Goal: Task Accomplishment & Management: Complete application form

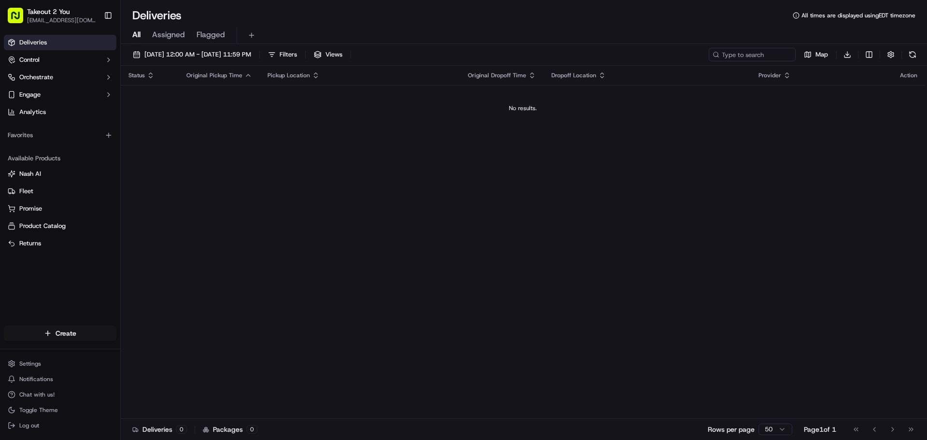
click at [59, 333] on html "Takeout 2 You [EMAIL_ADDRESS][DOMAIN_NAME] Toggle Sidebar Deliveries Control Or…" at bounding box center [463, 220] width 927 height 440
click at [162, 354] on link "Delivery" at bounding box center [175, 350] width 108 height 17
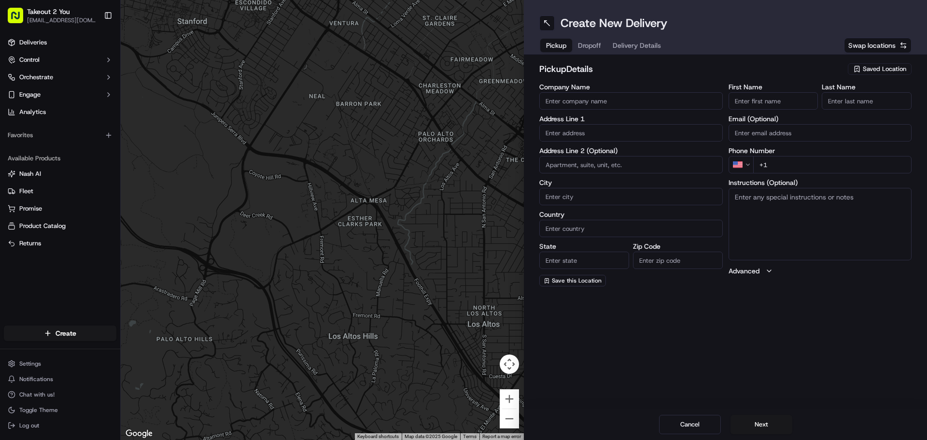
click at [654, 92] on input "Company Name" at bounding box center [631, 100] width 184 height 17
paste input "Fuji Yama Japanese Steakhouse"
type input "Fuji Yama Japanese Steakhouse"
click at [584, 139] on input "text" at bounding box center [631, 132] width 184 height 17
paste input "[STREET_ADDRESS]"
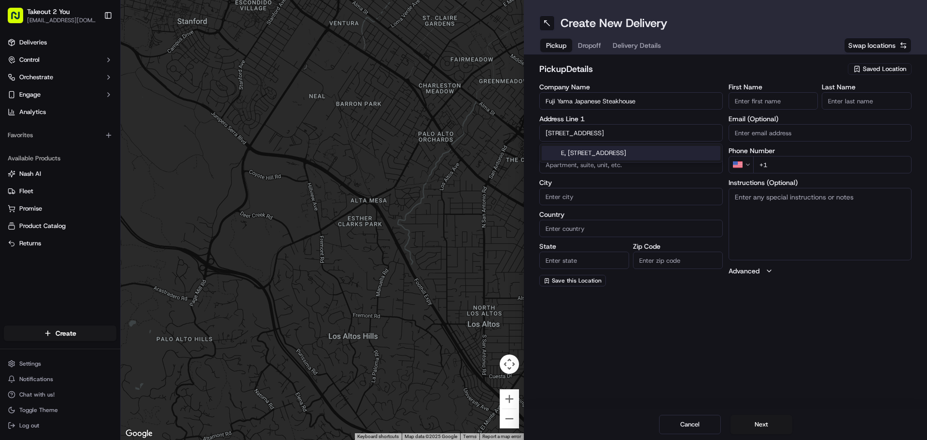
click at [596, 151] on div "E, [STREET_ADDRESS]" at bounding box center [631, 153] width 179 height 14
type input "E, [STREET_ADDRESS]"
type input "[PERSON_NAME]"
type input "[GEOGRAPHIC_DATA]"
type input "TN"
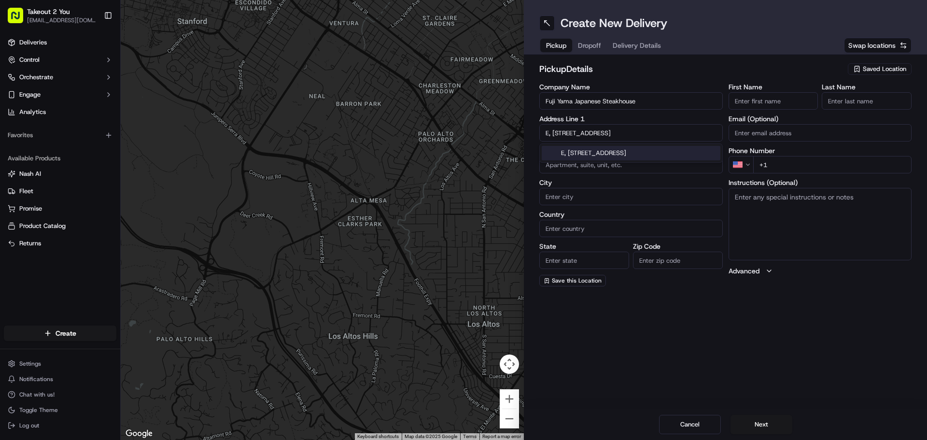
type input "38305"
type input "[STREET_ADDRESS]"
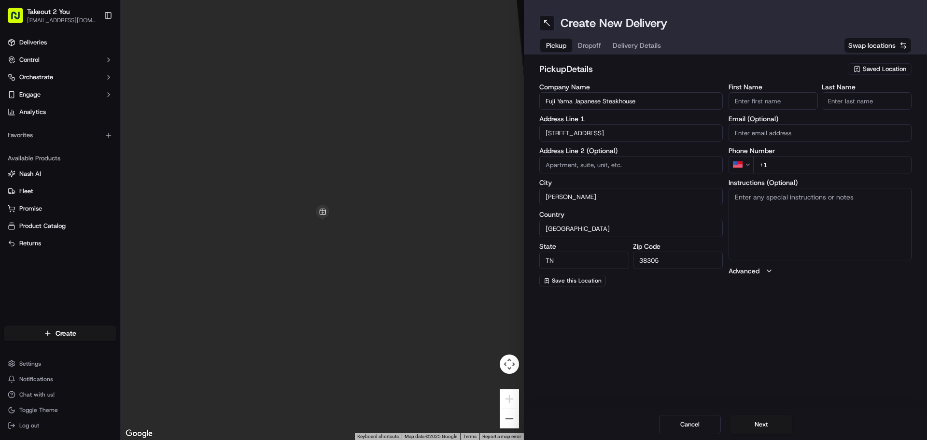
click at [774, 163] on input "+1" at bounding box center [832, 164] width 159 height 17
paste input "[PHONE_NUMBER]"
type input "[PHONE_NUMBER]"
click at [591, 41] on span "Dropoff" at bounding box center [589, 46] width 23 height 10
click at [588, 103] on input "Company Name" at bounding box center [631, 100] width 184 height 17
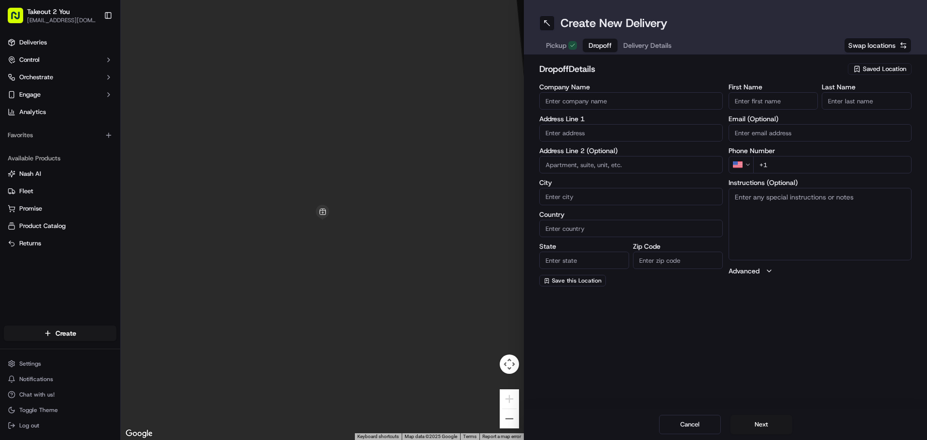
paste input "[STREET_ADDRESS]"
type input "[STREET_ADDRESS]"
click at [589, 132] on input "text" at bounding box center [631, 132] width 184 height 17
paste input "[STREET_ADDRESS]"
click at [605, 152] on div "[STREET_ADDRESS]" at bounding box center [631, 153] width 179 height 14
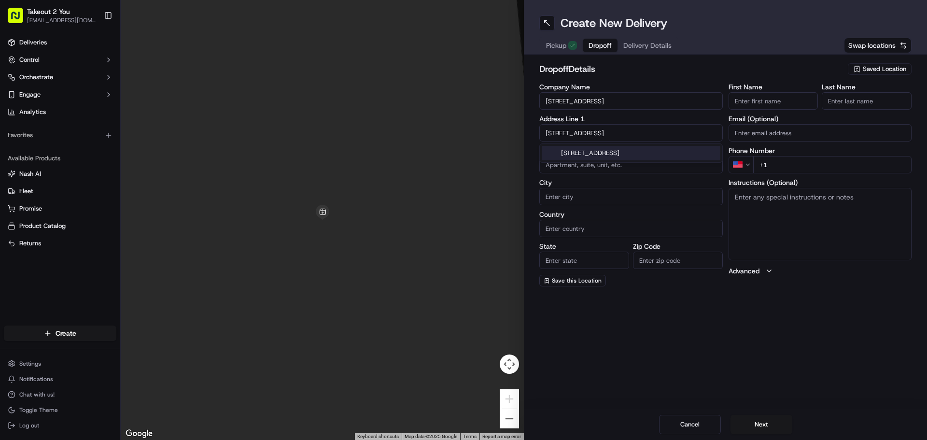
type input "[STREET_ADDRESS]"
type input "[PERSON_NAME]"
type input "[GEOGRAPHIC_DATA]"
type input "TN"
type input "38305"
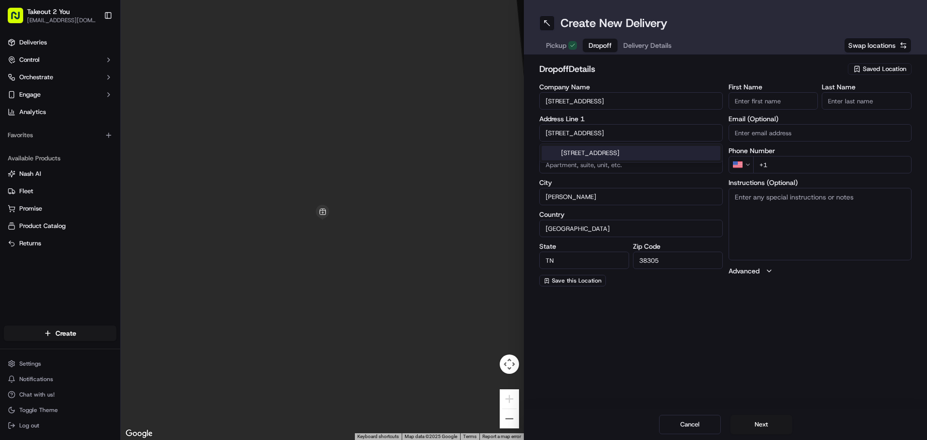
type input "8 Highleadon Cv"
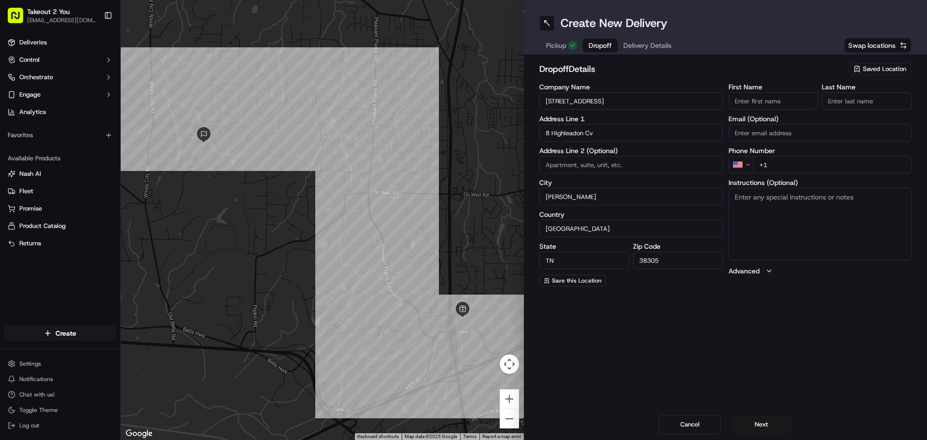
drag, startPoint x: 670, startPoint y: 94, endPoint x: 527, endPoint y: 94, distance: 143.4
click at [527, 94] on div "dropoff Details Saved Location Company Name [STREET_ADDRESS] Address Line [GEOG…" at bounding box center [725, 175] width 403 height 240
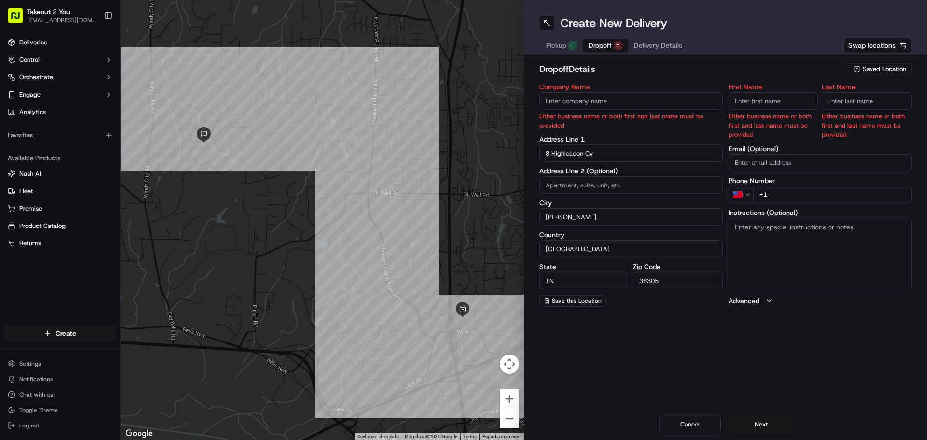
click at [753, 103] on input "First Name" at bounding box center [774, 100] width 90 height 17
type input "Destini"
click at [892, 100] on input "Last Name" at bounding box center [867, 100] width 90 height 17
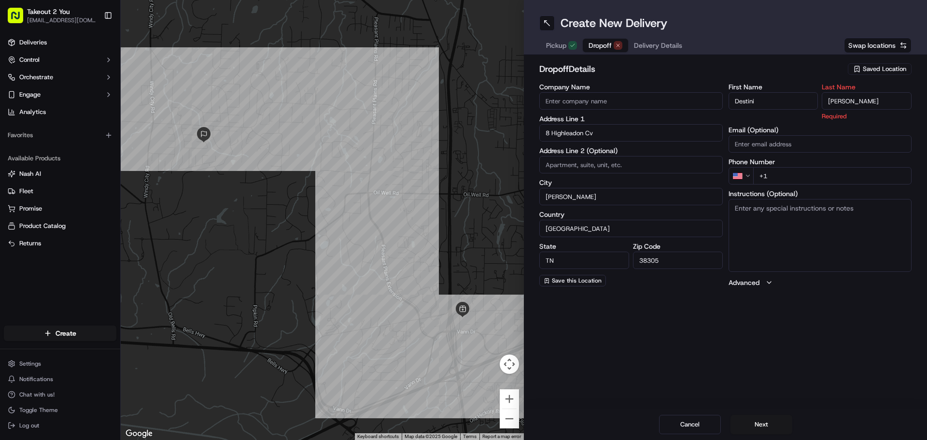
type input "[PERSON_NAME]"
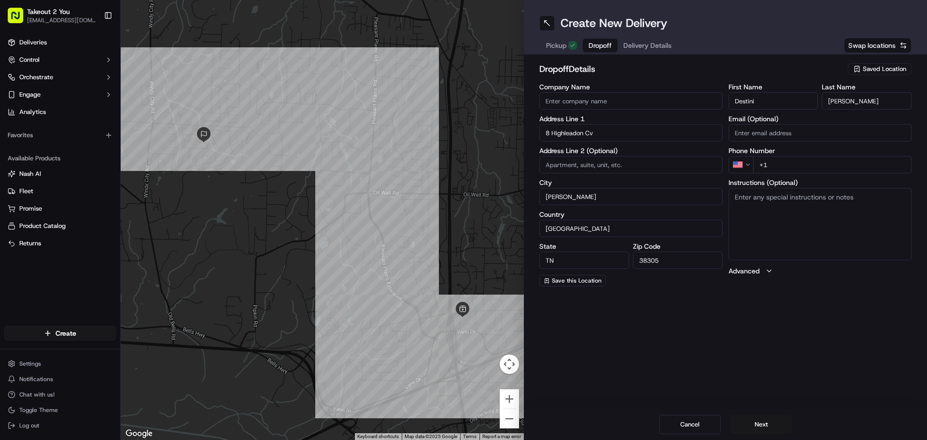
click at [784, 169] on input "+1" at bounding box center [832, 164] width 159 height 17
paste input "[PHONE_NUMBER]"
type input "[PHONE_NUMBER]"
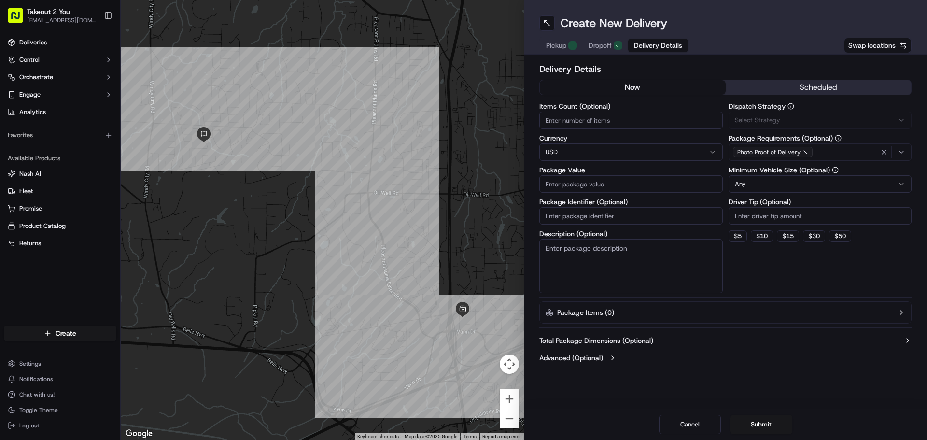
click at [658, 47] on span "Delivery Details" at bounding box center [658, 46] width 48 height 10
click at [573, 123] on input "Items Count (Optional)" at bounding box center [631, 120] width 184 height 17
type input "3"
click at [585, 182] on input "Package Value" at bounding box center [631, 183] width 184 height 17
type input "31.81"
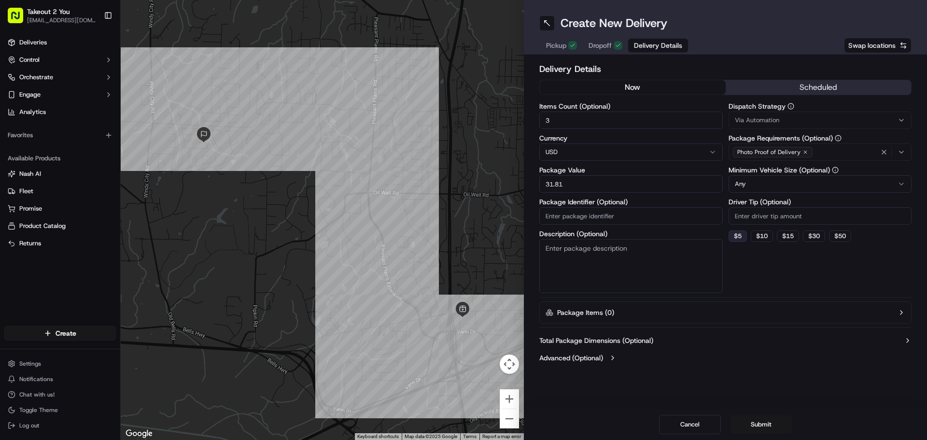
click at [739, 235] on button "$ 5" at bounding box center [738, 236] width 18 height 12
type input "5"
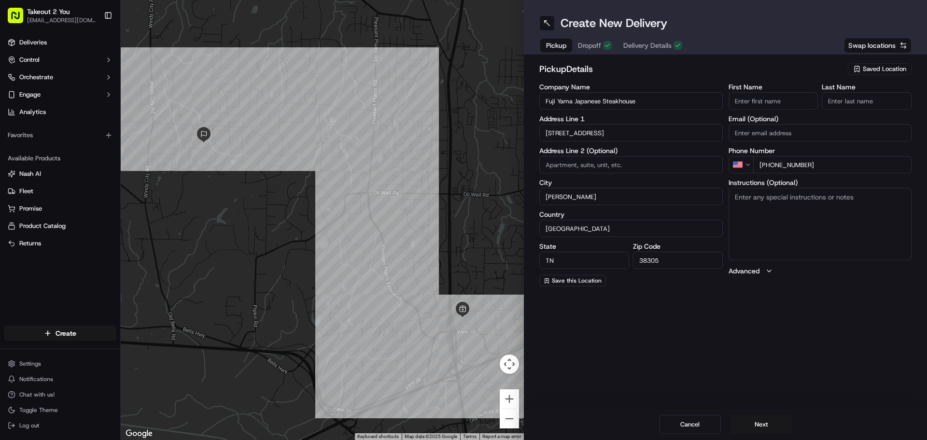
click at [545, 45] on button "Pickup" at bounding box center [556, 46] width 32 height 14
click at [776, 219] on textarea "Instructions (Optional)" at bounding box center [821, 224] width 184 height 72
click at [594, 44] on span "Dropoff" at bounding box center [589, 46] width 23 height 10
drag, startPoint x: 766, startPoint y: 102, endPoint x: 695, endPoint y: 93, distance: 72.1
click at [695, 93] on div "Company Name Address Line 1 8 Highleadon Cv Address Line 2 (Optional) City [GEO…" at bounding box center [725, 185] width 372 height 203
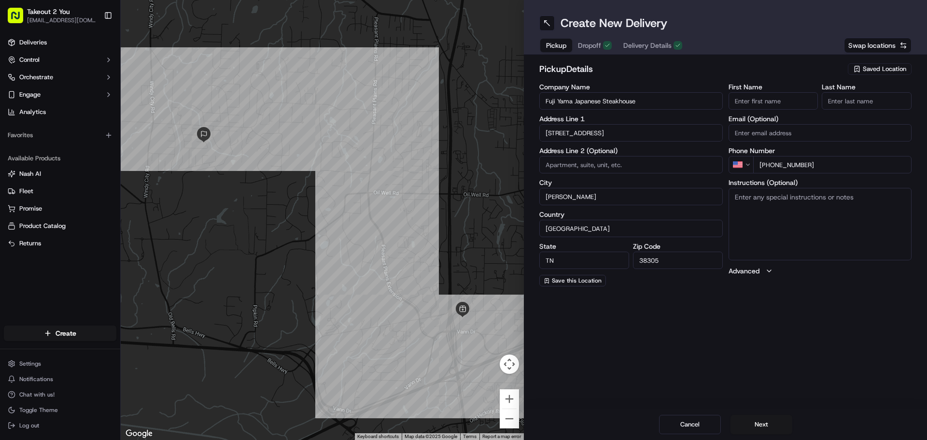
click at [561, 39] on button "Pickup" at bounding box center [556, 46] width 32 height 14
click at [762, 215] on textarea "Instructions (Optional)" at bounding box center [821, 224] width 184 height 72
drag, startPoint x: 776, startPoint y: 196, endPoint x: 819, endPoint y: 199, distance: 43.5
click at [819, 199] on textarea "Pickup under [PERSON_NAME], make sure to ,mention" at bounding box center [821, 224] width 184 height 72
click at [901, 196] on textarea "Pickup under [PERSON_NAME], make sure to ,mention" at bounding box center [821, 224] width 184 height 72
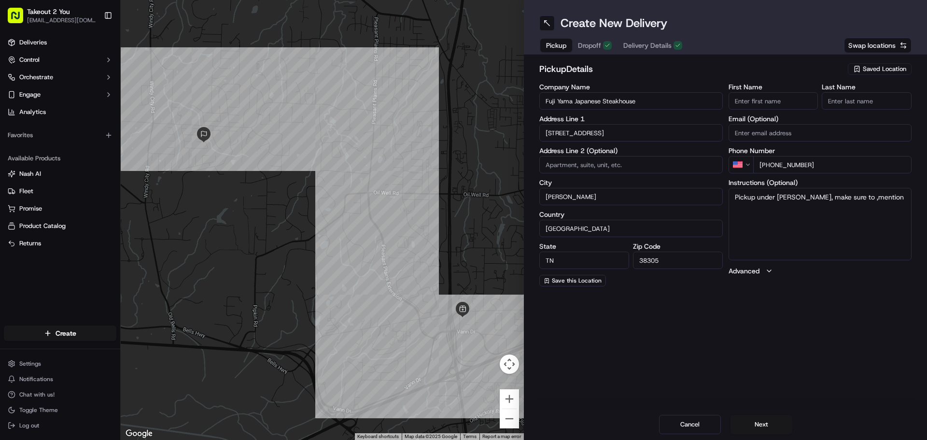
paste textarea "[PERSON_NAME]"
click at [868, 198] on textarea "Pickup under [PERSON_NAME], make sure to ,mention [PERSON_NAME]" at bounding box center [821, 224] width 184 height 72
click at [831, 207] on textarea "Pickup under [PERSON_NAME], make sure to mention [PERSON_NAME]" at bounding box center [821, 224] width 184 height 72
type textarea "Pickup under [PERSON_NAME], make sure to mention [PERSON_NAME] when you pickup"
click at [595, 42] on span "Dropoff" at bounding box center [589, 46] width 23 height 10
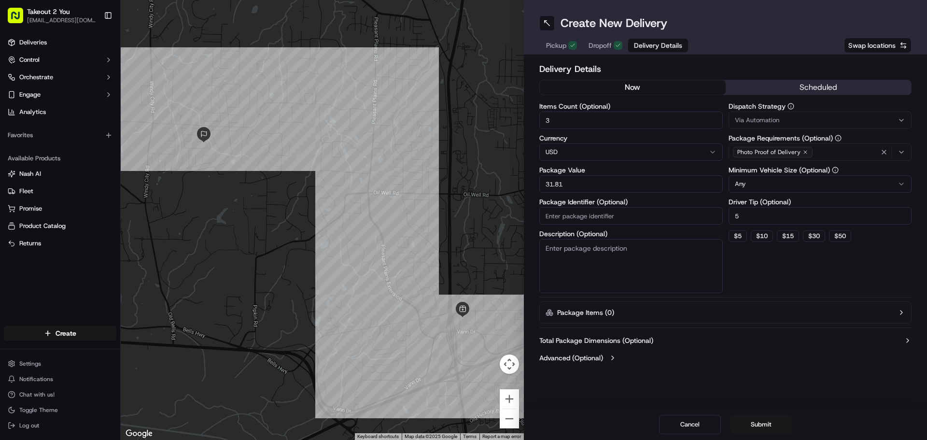
click at [638, 40] on button "Delivery Details" at bounding box center [658, 46] width 60 height 14
click at [610, 47] on span "Dropoff" at bounding box center [600, 46] width 23 height 10
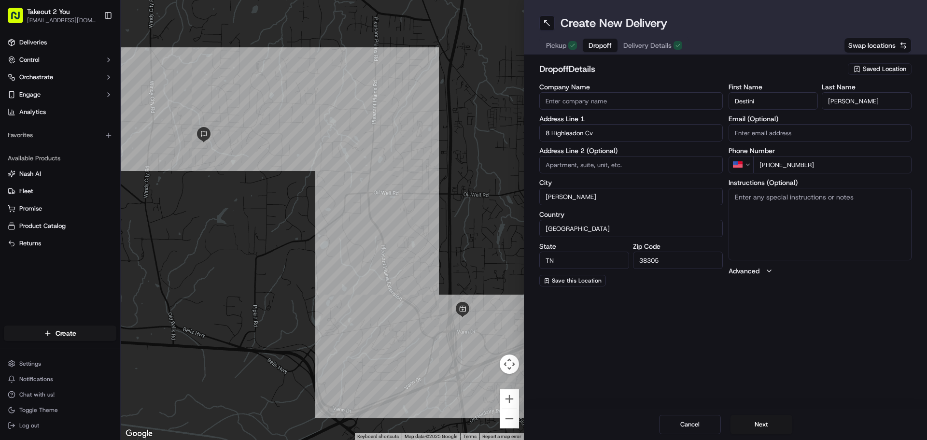
click at [570, 52] on div "Pickup Dropoff Delivery Details" at bounding box center [614, 45] width 150 height 17
click at [553, 48] on span "Pickup" at bounding box center [556, 46] width 20 height 10
click at [758, 419] on button "Next" at bounding box center [762, 424] width 62 height 19
click at [761, 422] on button "Next" at bounding box center [762, 424] width 62 height 19
click at [596, 48] on span "Dropoff" at bounding box center [600, 46] width 23 height 10
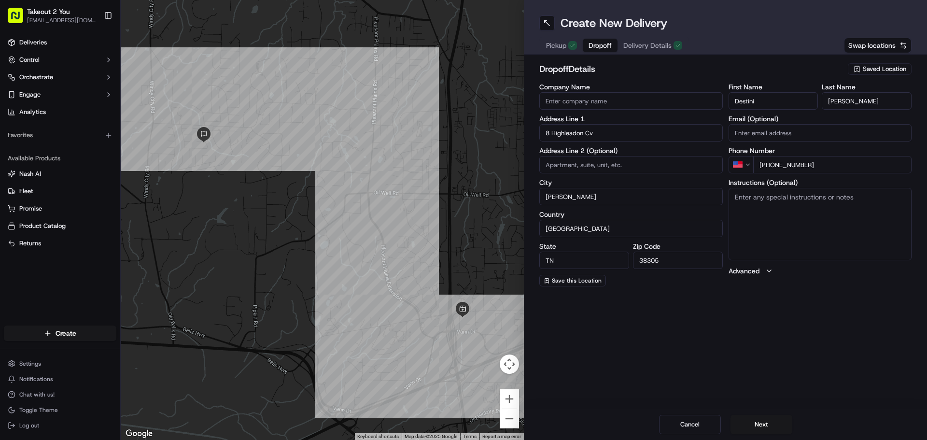
click at [547, 42] on span "Pickup" at bounding box center [556, 46] width 20 height 10
click at [618, 28] on h1 "Create New Delivery" at bounding box center [614, 22] width 107 height 15
click at [592, 47] on span "Dropoff" at bounding box center [589, 46] width 23 height 10
click at [628, 43] on div "Pickup Dropoff Delivery Details" at bounding box center [614, 45] width 150 height 17
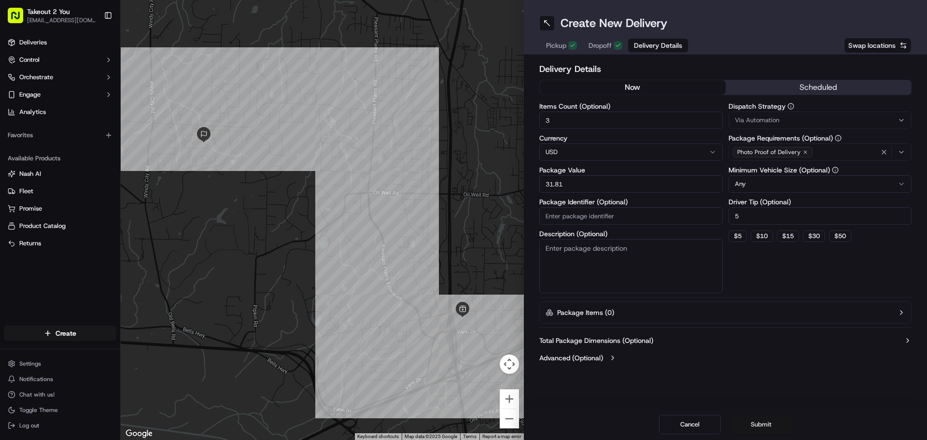
click at [764, 425] on button "Submit" at bounding box center [762, 424] width 62 height 19
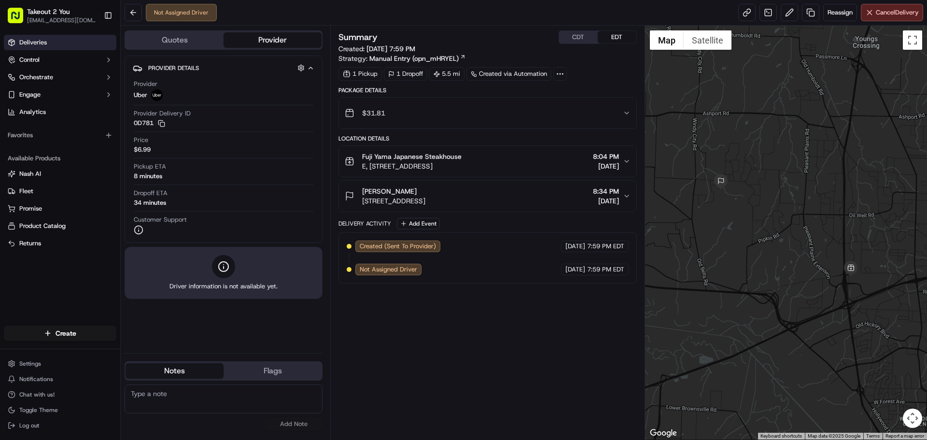
click at [28, 37] on link "Deliveries" at bounding box center [60, 42] width 113 height 15
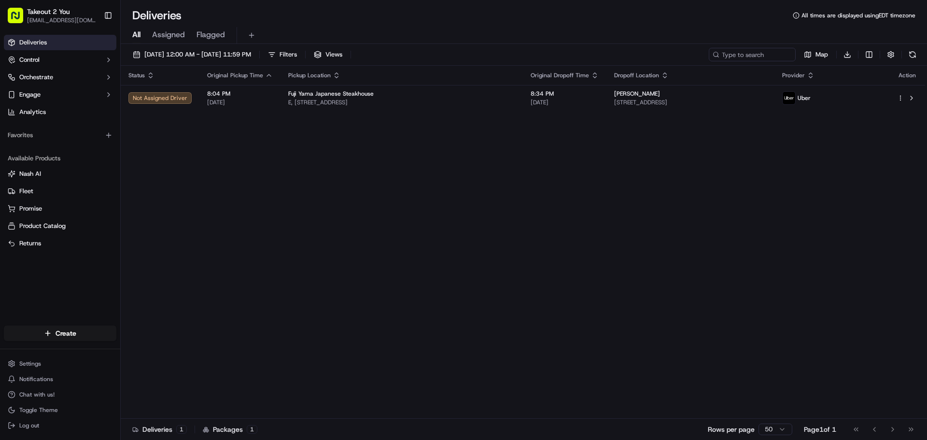
click at [301, 258] on div "Status Original Pickup Time Pickup Location Original Dropoff Time Dropoff Locat…" at bounding box center [523, 242] width 805 height 353
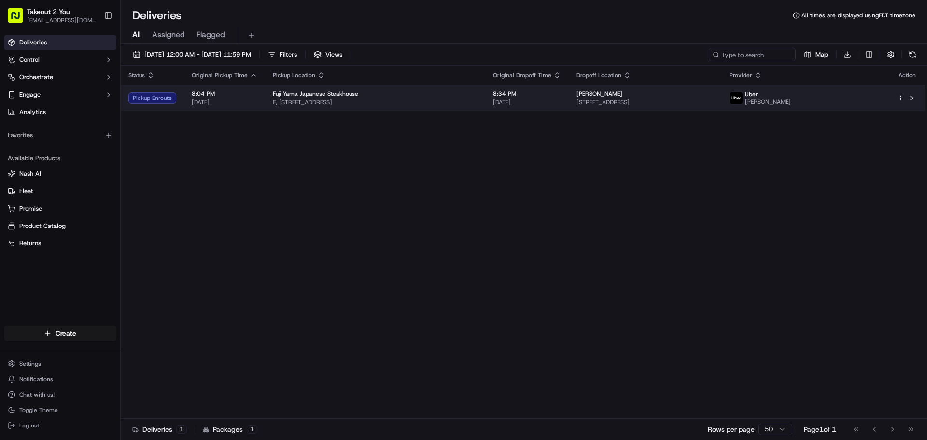
click at [902, 97] on html "Takeout 2 You [EMAIL_ADDRESS][DOMAIN_NAME] Toggle Sidebar Deliveries Control Or…" at bounding box center [463, 220] width 927 height 440
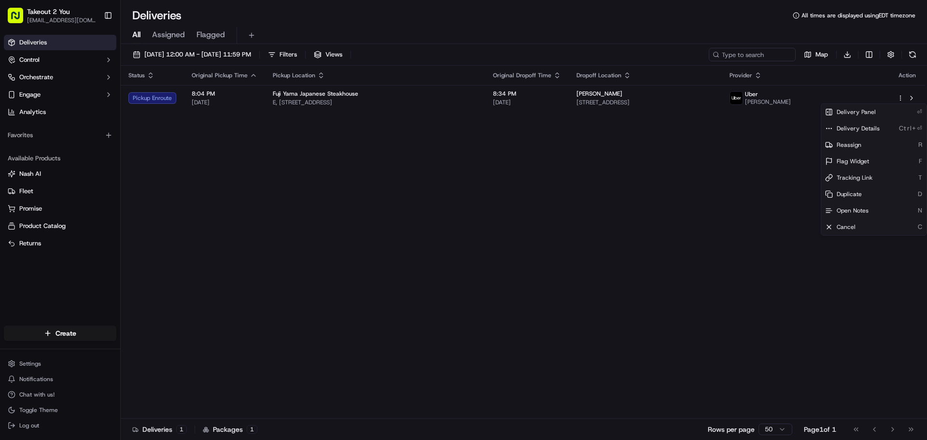
click at [718, 205] on html "Takeout 2 You [EMAIL_ADDRESS][DOMAIN_NAME] Toggle Sidebar Deliveries Control Or…" at bounding box center [463, 220] width 927 height 440
